Goal: Check status: Check status

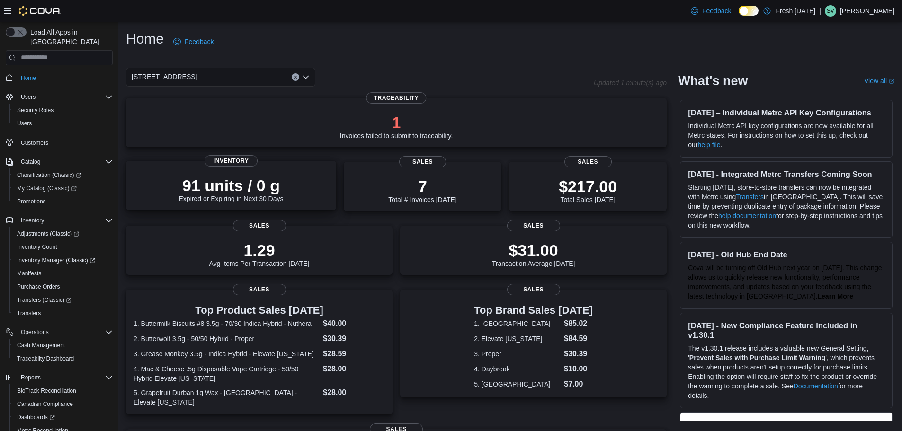
click at [236, 187] on p "91 units / 0 g" at bounding box center [231, 185] width 105 height 19
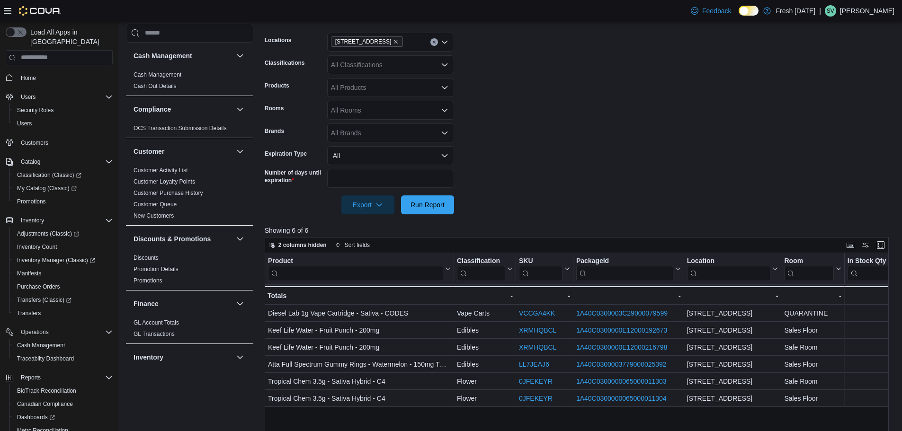
scroll to position [189, 0]
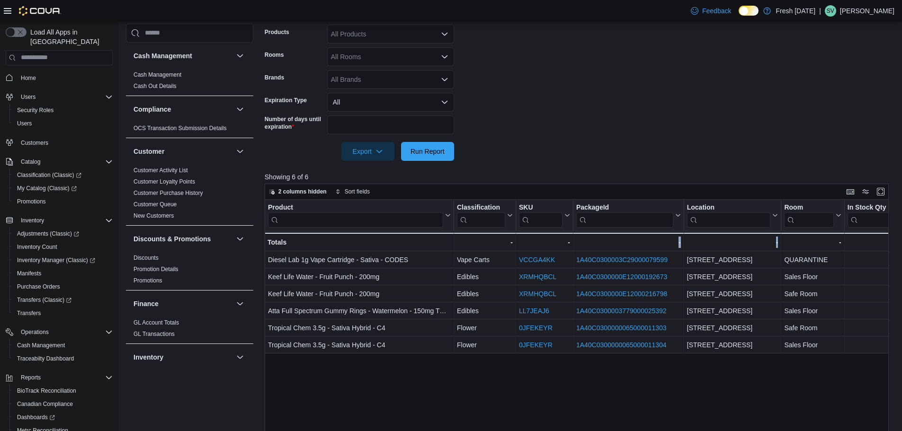
drag, startPoint x: 800, startPoint y: 358, endPoint x: 615, endPoint y: 374, distance: 185.3
click at [615, 374] on div "Product Click to view column header actions Classification Click to view column…" at bounding box center [580, 364] width 631 height 329
click at [837, 413] on div "Product Click to view column header actions Classification Click to view column…" at bounding box center [580, 364] width 631 height 329
click at [883, 191] on button "Enter fullscreen" at bounding box center [880, 191] width 11 height 11
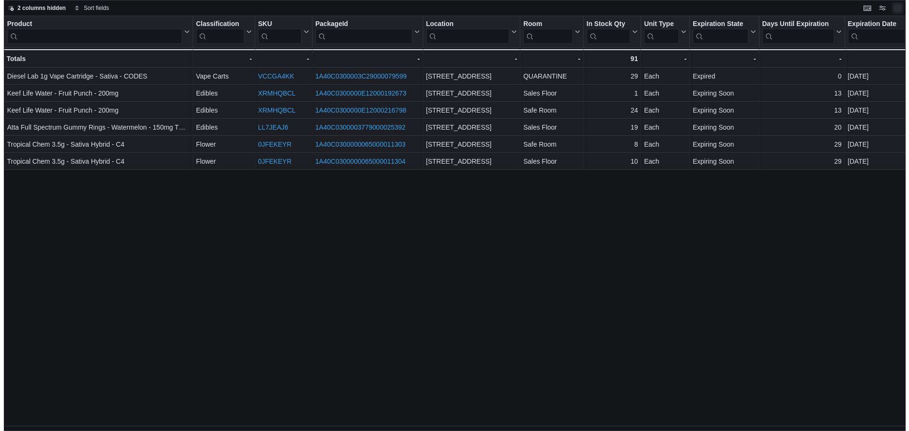
scroll to position [0, 0]
